Goal: Task Accomplishment & Management: Manage account settings

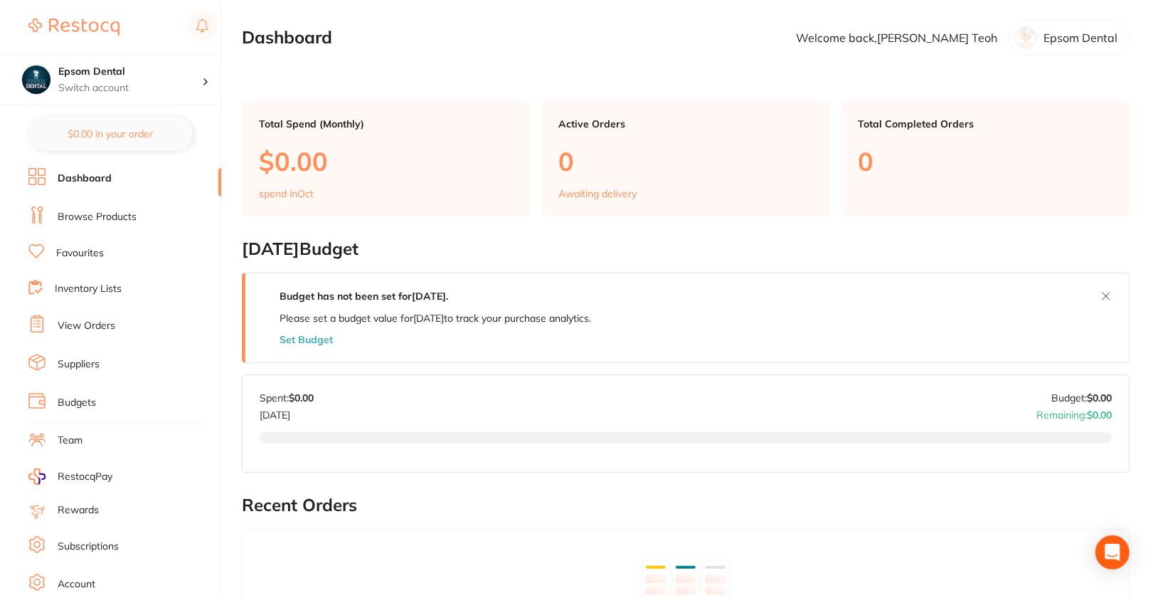
click at [78, 358] on link "Suppliers" at bounding box center [79, 364] width 42 height 14
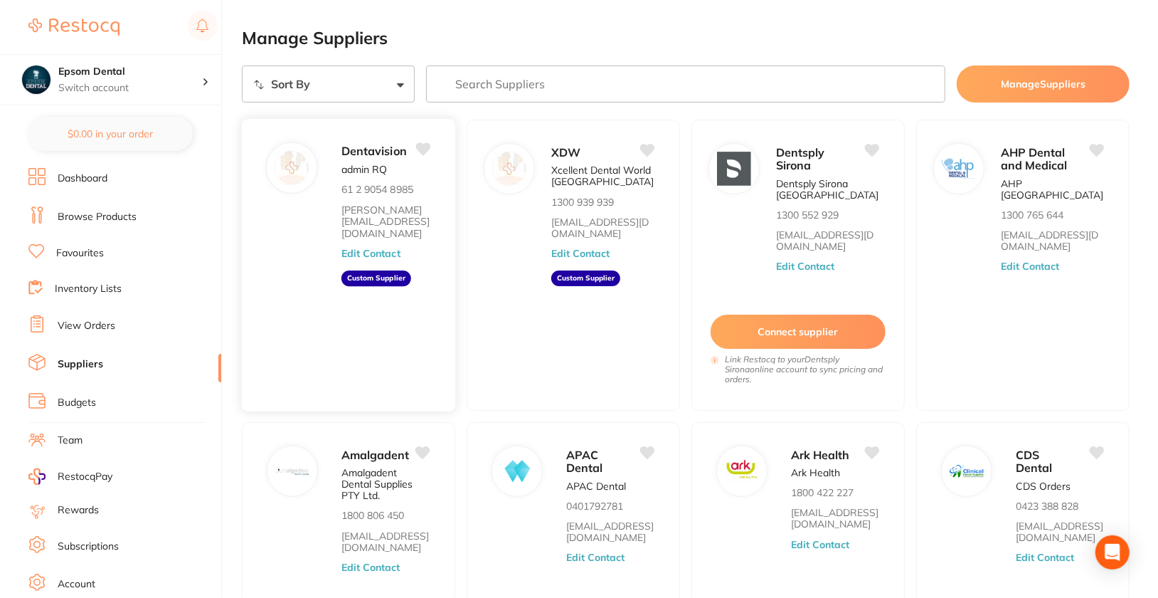
click at [371, 248] on button "Edit Contact" at bounding box center [371, 253] width 59 height 11
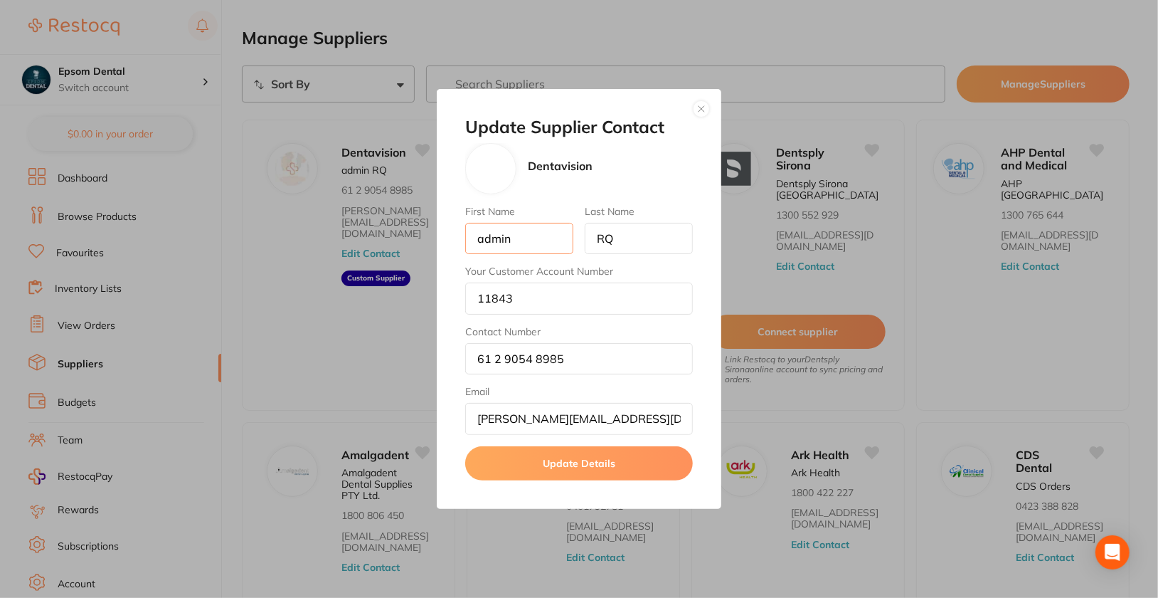
click at [544, 232] on input "admin" at bounding box center [519, 238] width 108 height 31
paste input "[PERSON_NAME]"
drag, startPoint x: 558, startPoint y: 242, endPoint x: 522, endPoint y: 243, distance: 35.6
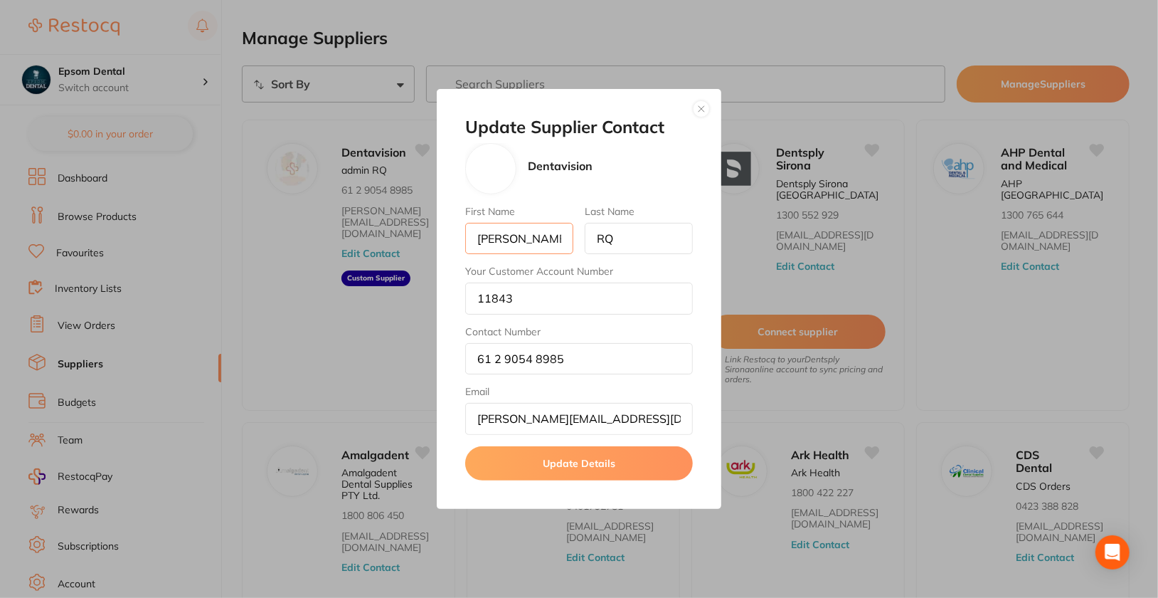
click at [522, 243] on input "[PERSON_NAME]" at bounding box center [519, 238] width 108 height 31
type input "[PERSON_NAME]"
click at [660, 246] on input "RQ" at bounding box center [639, 238] width 108 height 31
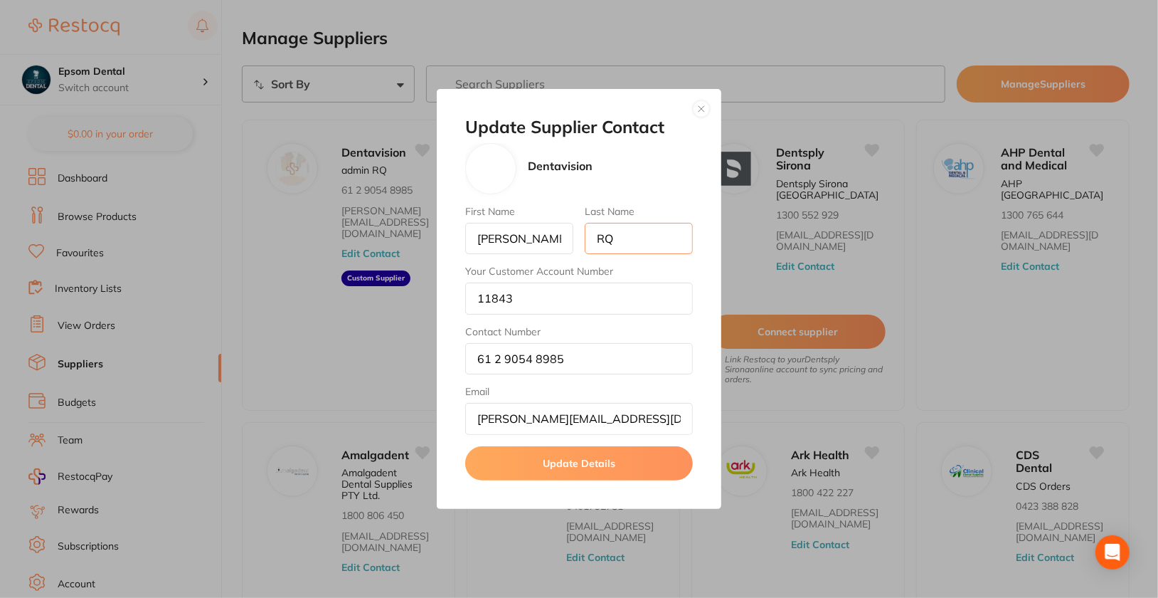
paste input "[PERSON_NAME]"
type input "[PERSON_NAME]"
click at [578, 352] on input "61 2 9054 8985" at bounding box center [579, 358] width 228 height 31
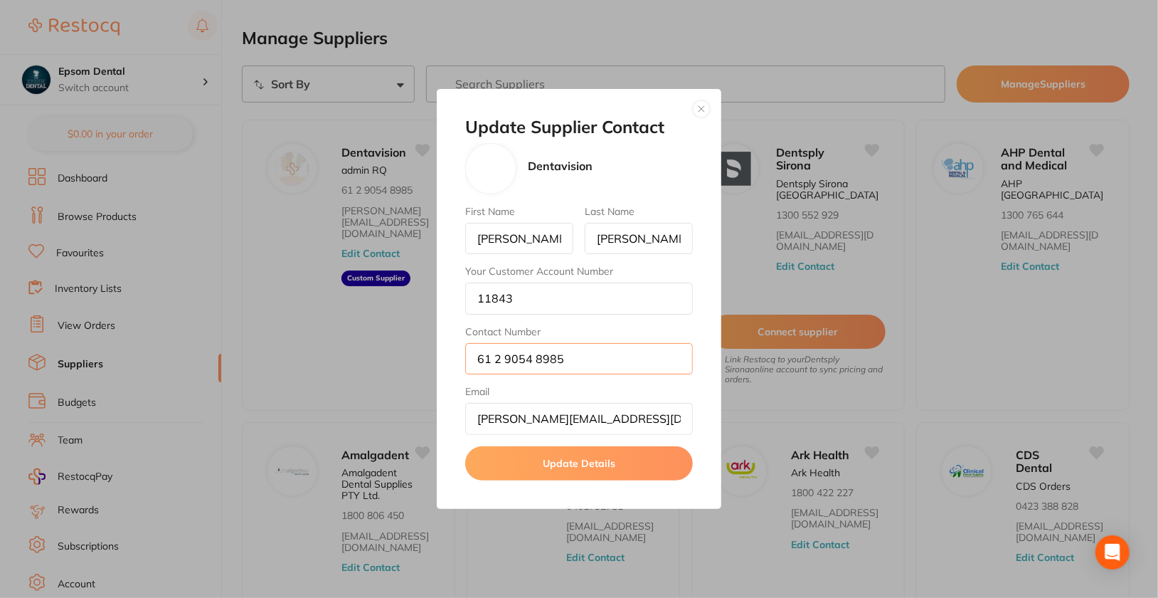
paste input "0424405522"
type input "0424405522"
click at [533, 422] on input "[PERSON_NAME][EMAIL_ADDRESS][DOMAIN_NAME]" at bounding box center [579, 418] width 228 height 31
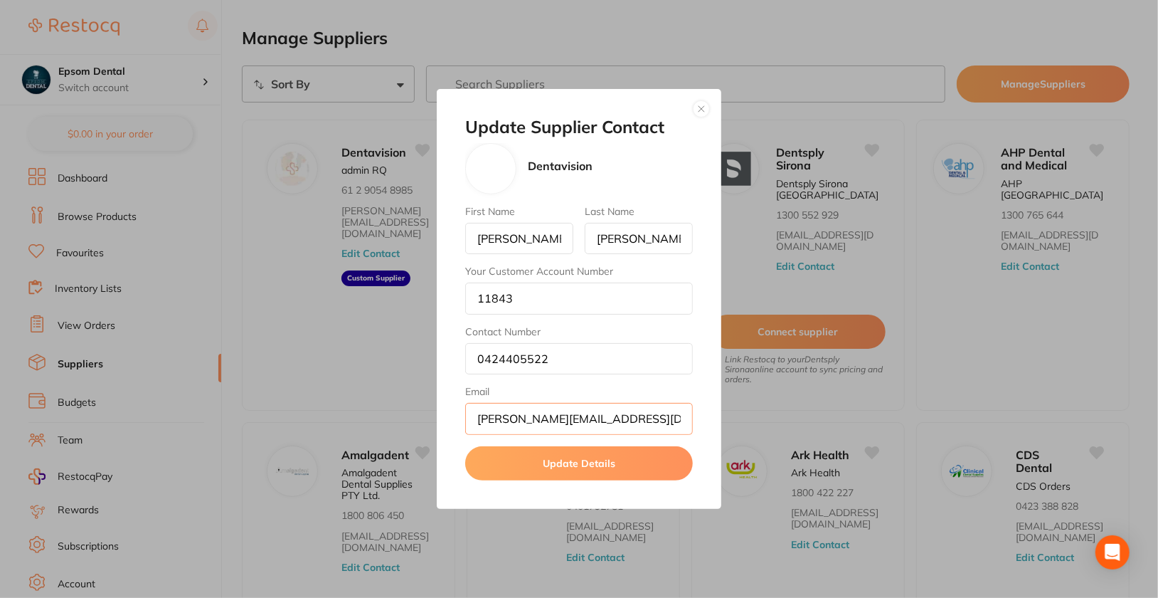
paste input "[PERSON_NAME][EMAIL_ADDRESS][DOMAIN_NAME]"
type input "[PERSON_NAME][EMAIL_ADDRESS][DOMAIN_NAME]"
click at [591, 462] on button "Update Details" at bounding box center [579, 463] width 228 height 34
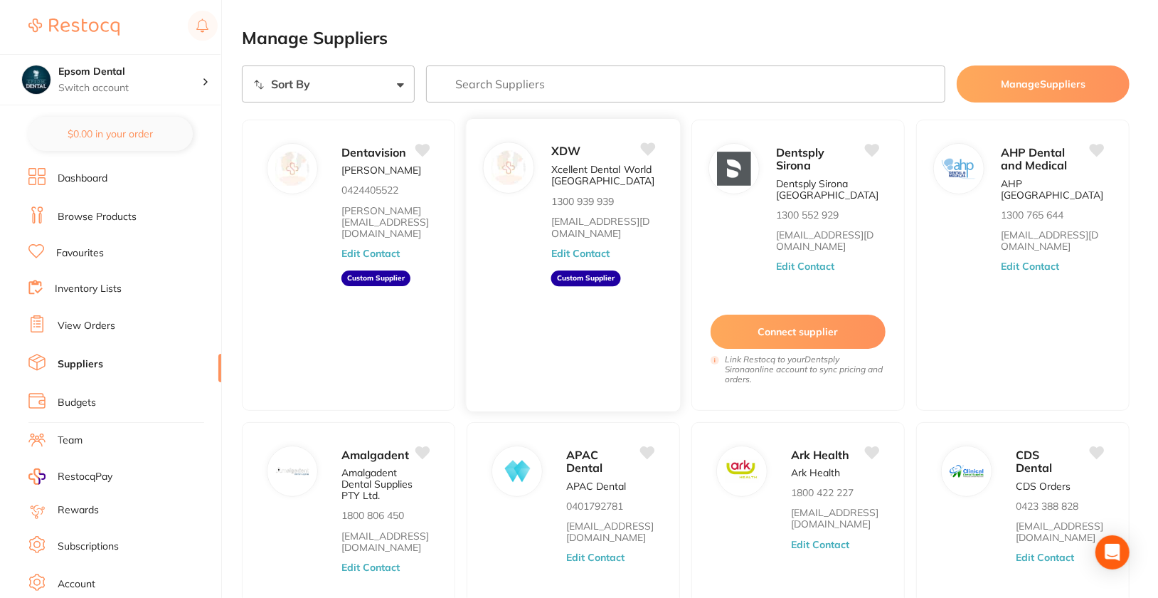
click at [598, 255] on button "Edit Contact" at bounding box center [580, 253] width 59 height 11
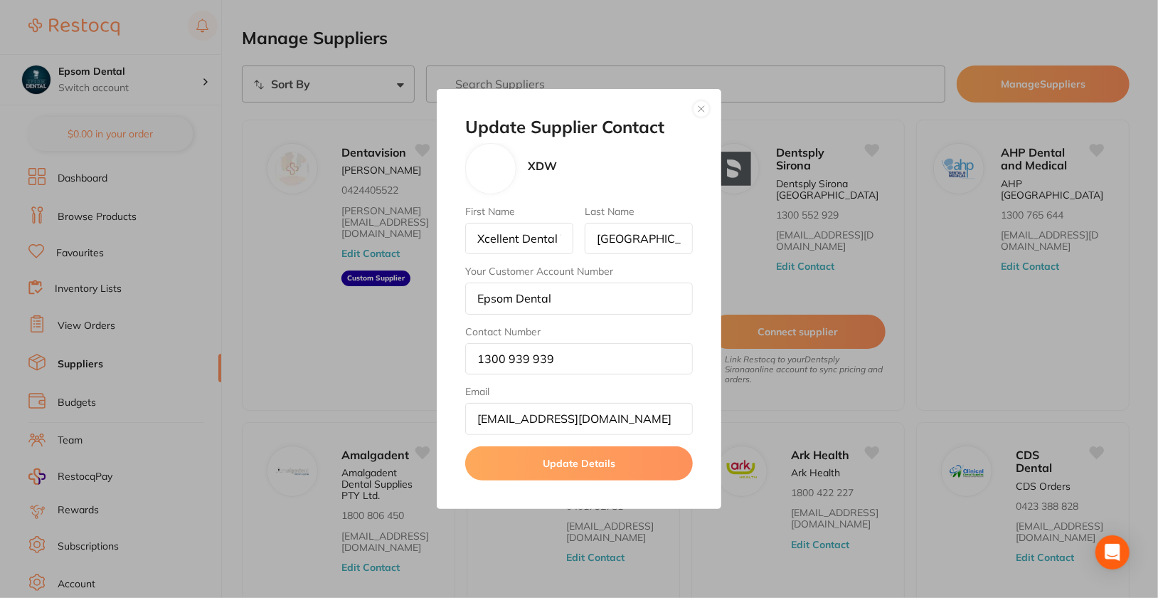
click at [702, 107] on button "button" at bounding box center [701, 108] width 17 height 17
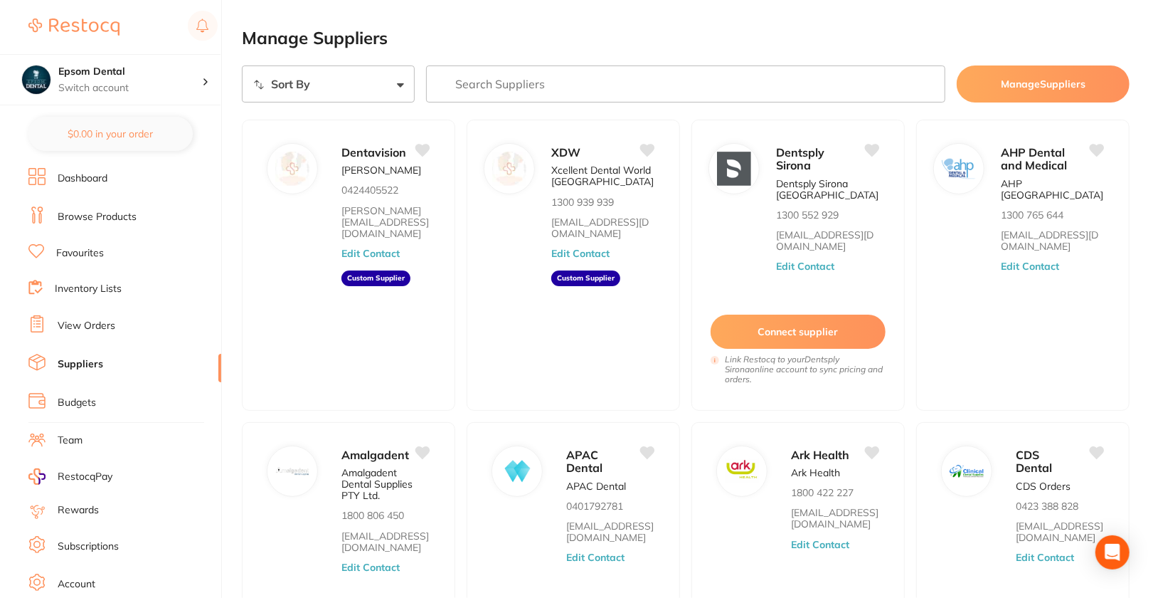
click at [713, 44] on h2 "Manage Suppliers" at bounding box center [686, 38] width 888 height 20
click at [167, 85] on p "Switch account" at bounding box center [130, 88] width 144 height 14
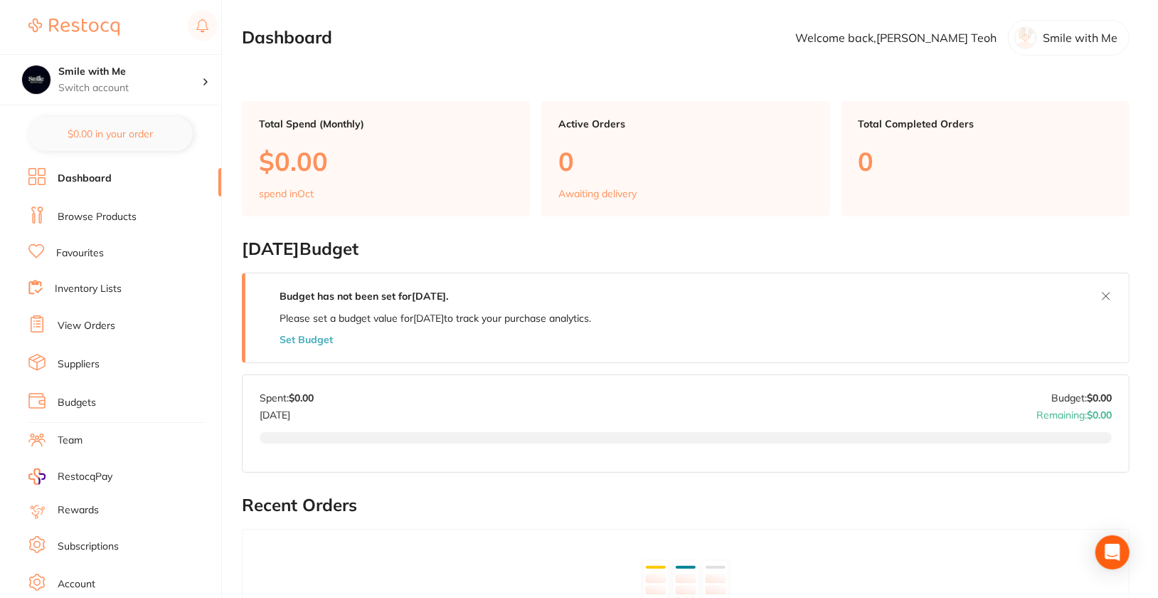
click at [75, 365] on link "Suppliers" at bounding box center [79, 364] width 42 height 14
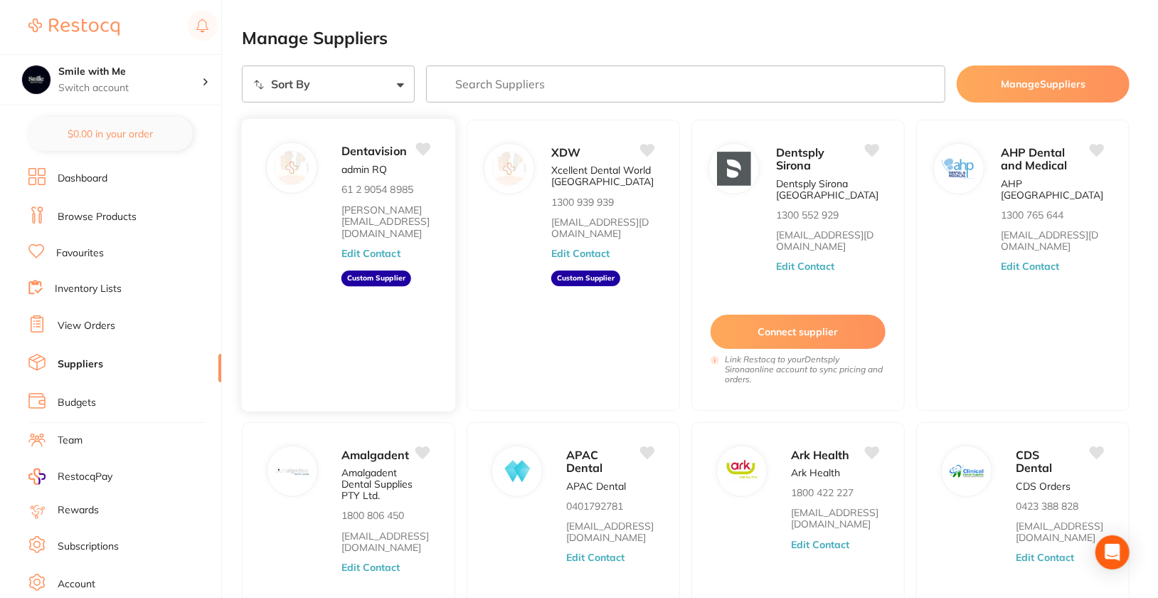
click at [383, 248] on button "Edit Contact" at bounding box center [371, 253] width 59 height 11
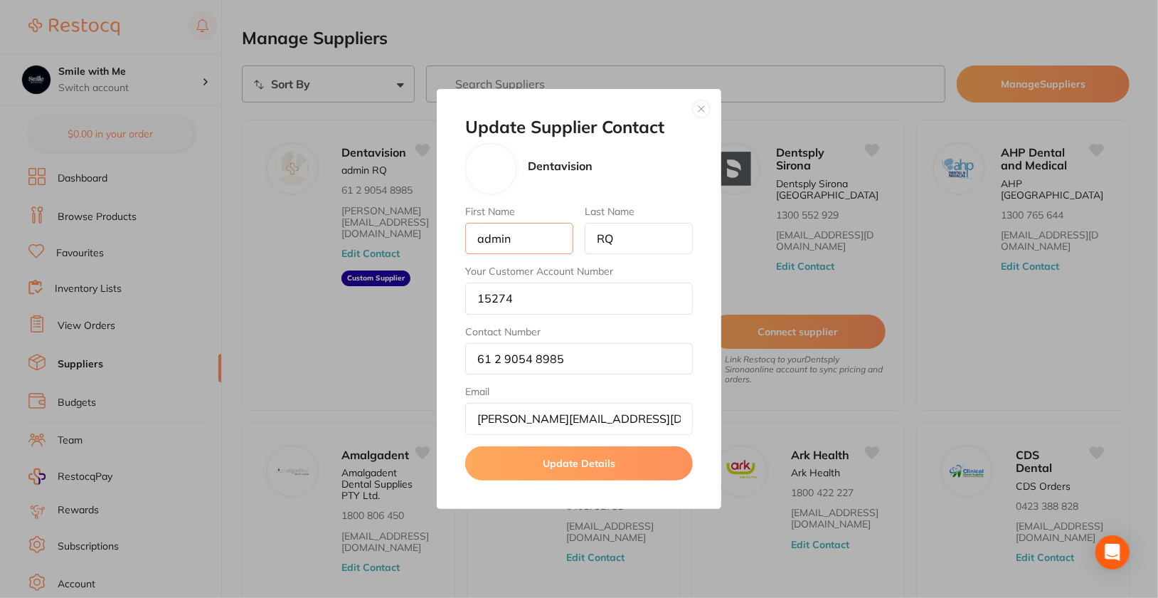
click at [547, 249] on input "admin" at bounding box center [519, 238] width 108 height 31
type input "[PERSON_NAME]"
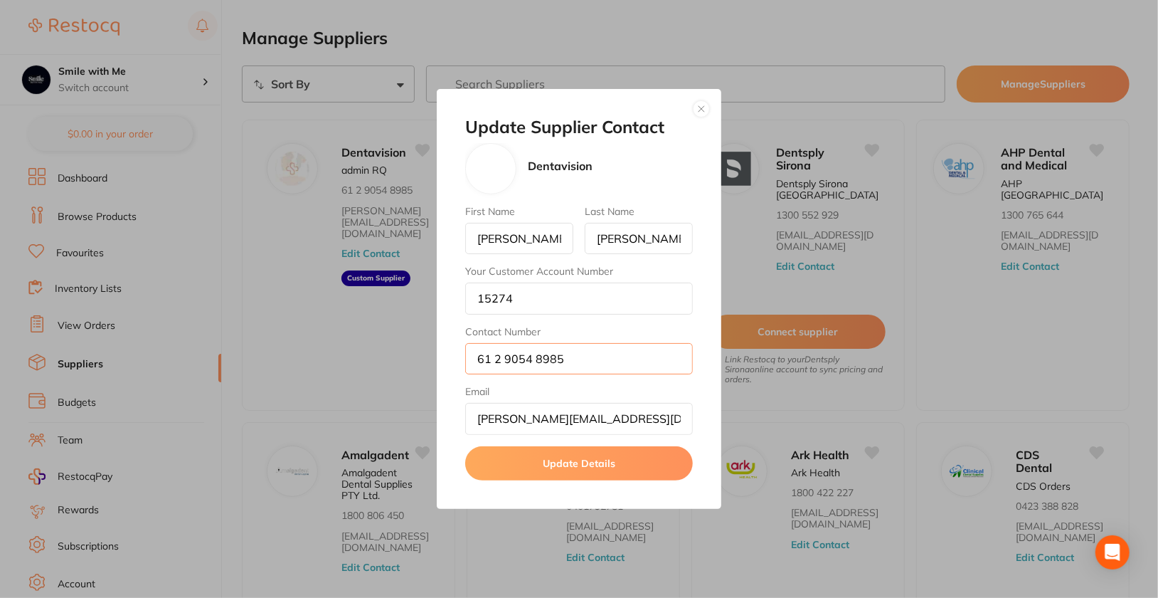
click at [524, 361] on input "61 2 9054 8985" at bounding box center [579, 358] width 228 height 31
paste input "424405522"
type input "424405522"
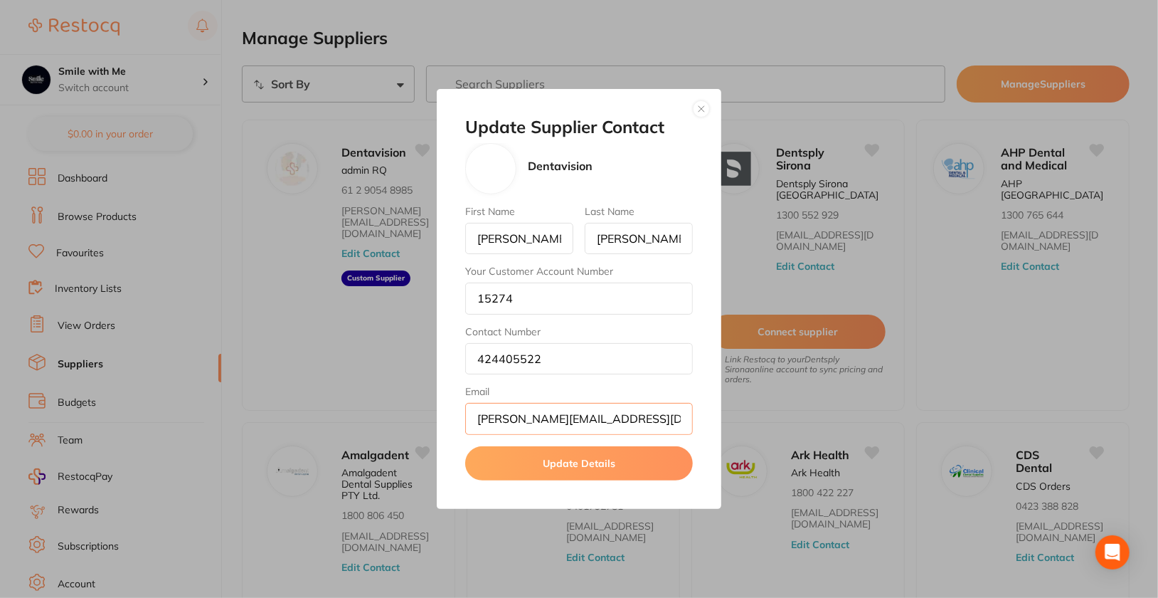
click at [502, 417] on input "[PERSON_NAME][EMAIL_ADDRESS][DOMAIN_NAME]" at bounding box center [579, 418] width 228 height 31
paste input "[PERSON_NAME][EMAIL_ADDRESS][DOMAIN_NAME]"
type input "[PERSON_NAME][EMAIL_ADDRESS][DOMAIN_NAME]"
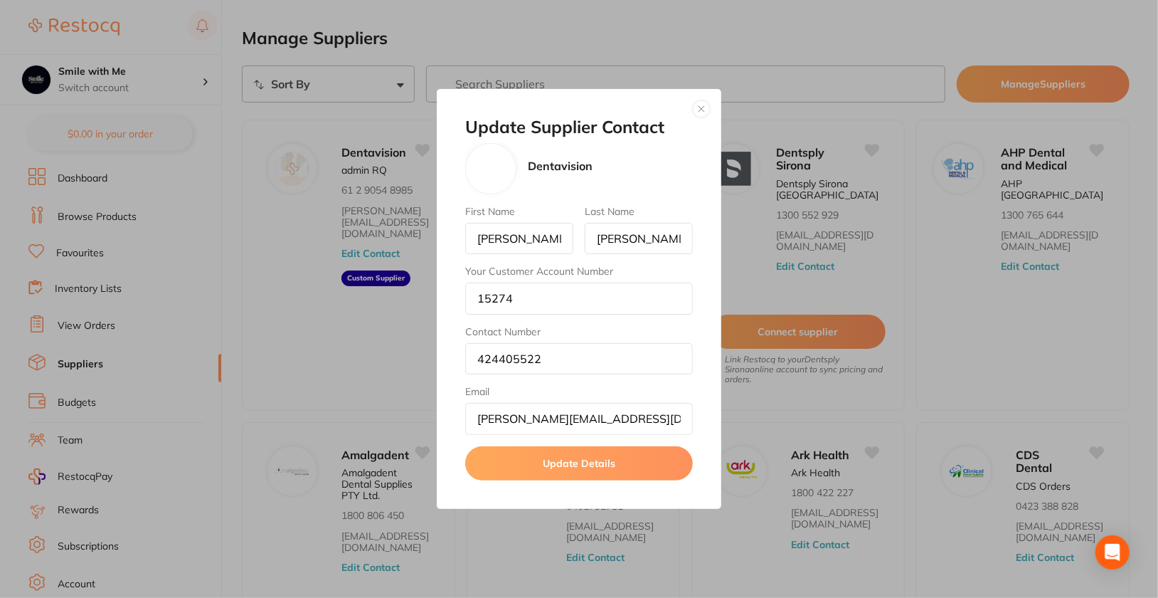
click at [569, 457] on button "Update Details" at bounding box center [579, 463] width 228 height 34
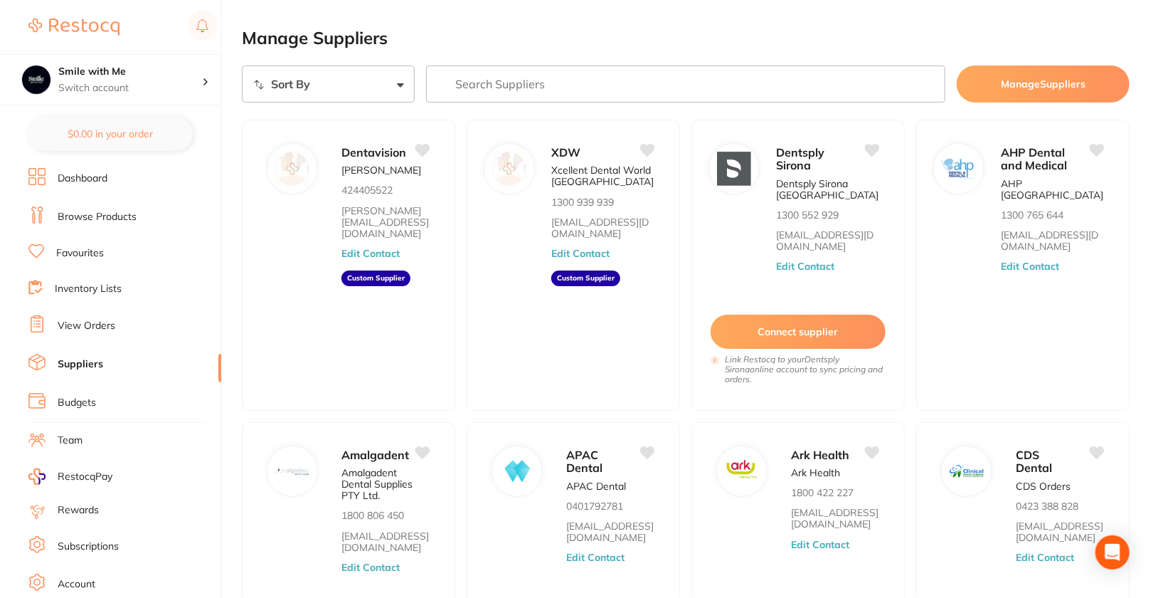
click at [630, 37] on h2 "Manage Suppliers" at bounding box center [686, 38] width 888 height 20
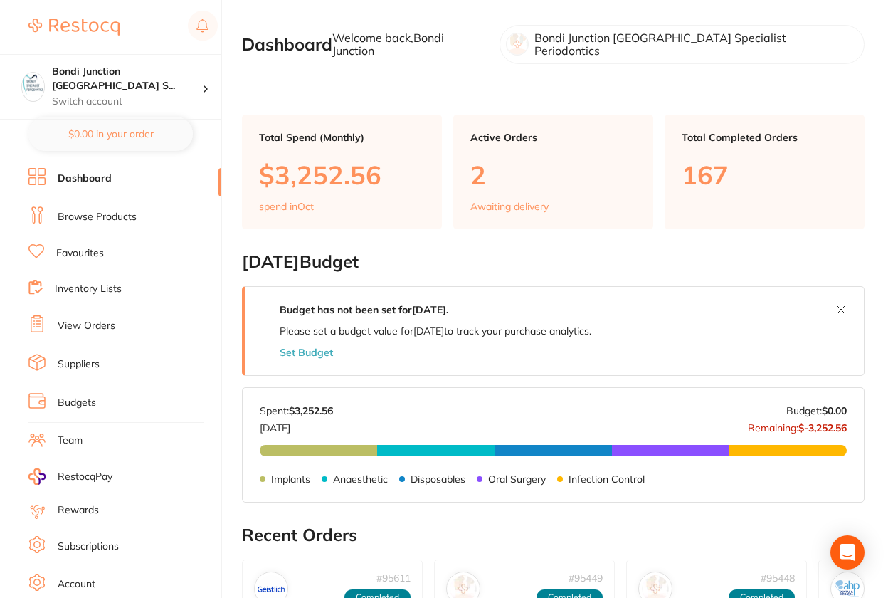
click at [90, 365] on link "Suppliers" at bounding box center [79, 364] width 42 height 14
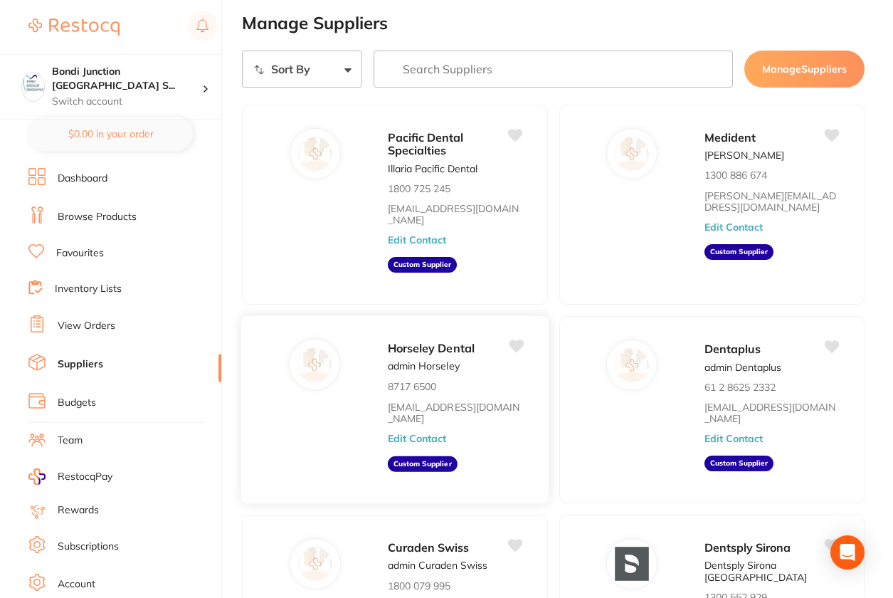
scroll to position [28, 0]
